Goal: Find specific page/section

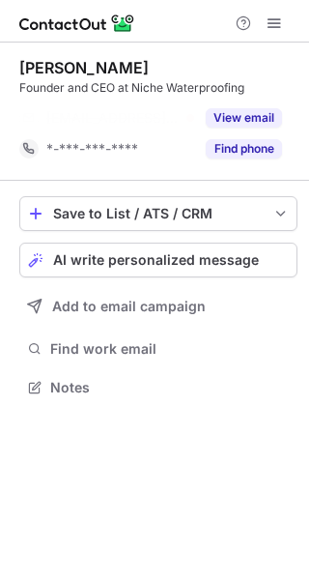
scroll to position [343, 309]
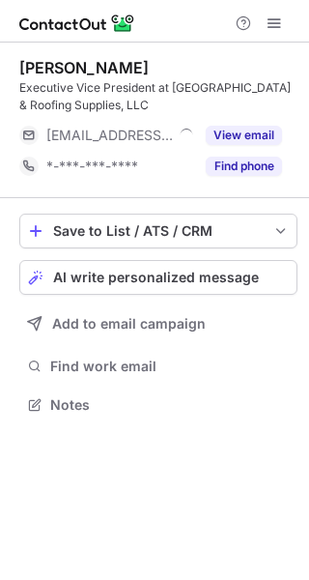
scroll to position [392, 309]
